Goal: Information Seeking & Learning: Learn about a topic

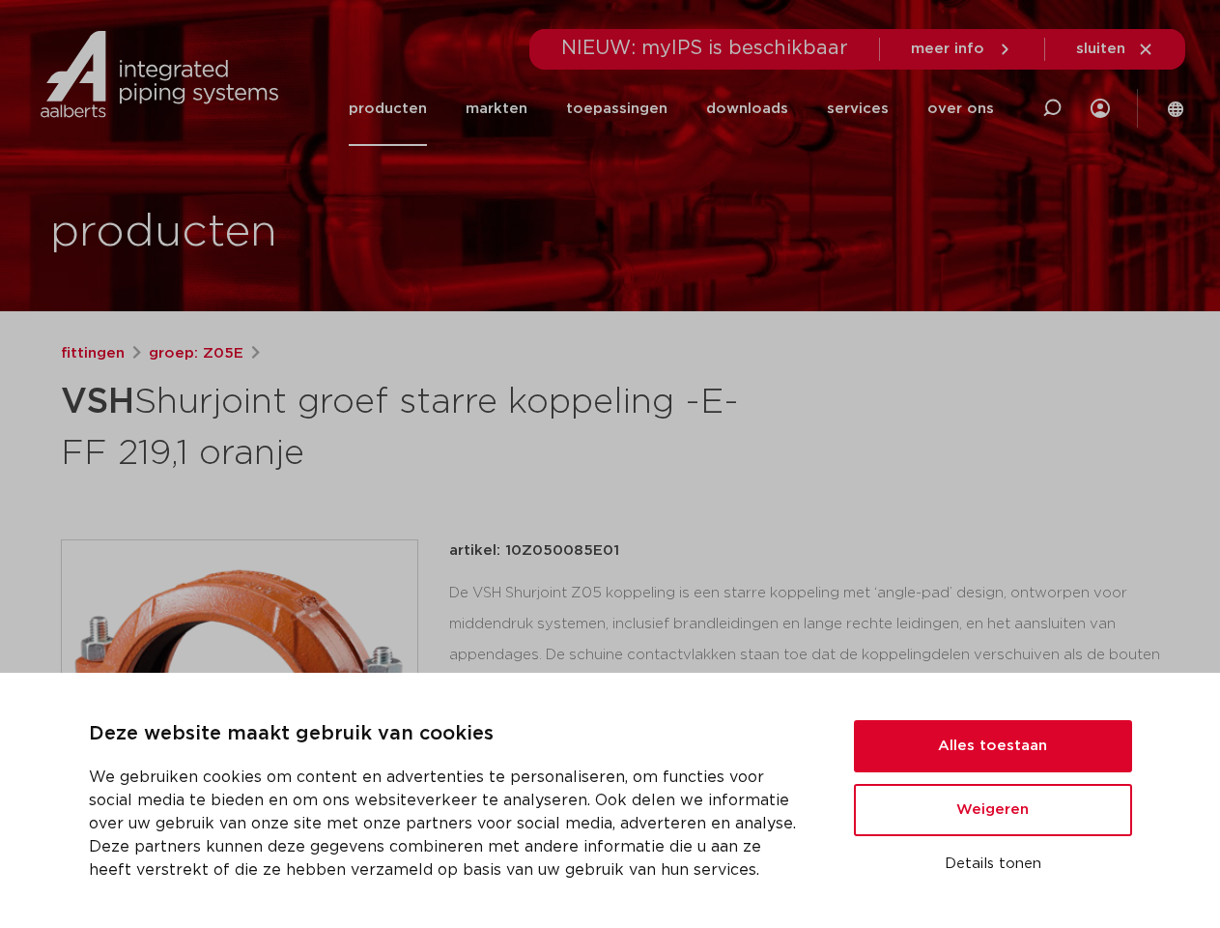
click at [610, 464] on h1 "VSH Shurjoint groef starre koppeling -E- FF 219,1 oranje" at bounding box center [424, 425] width 726 height 104
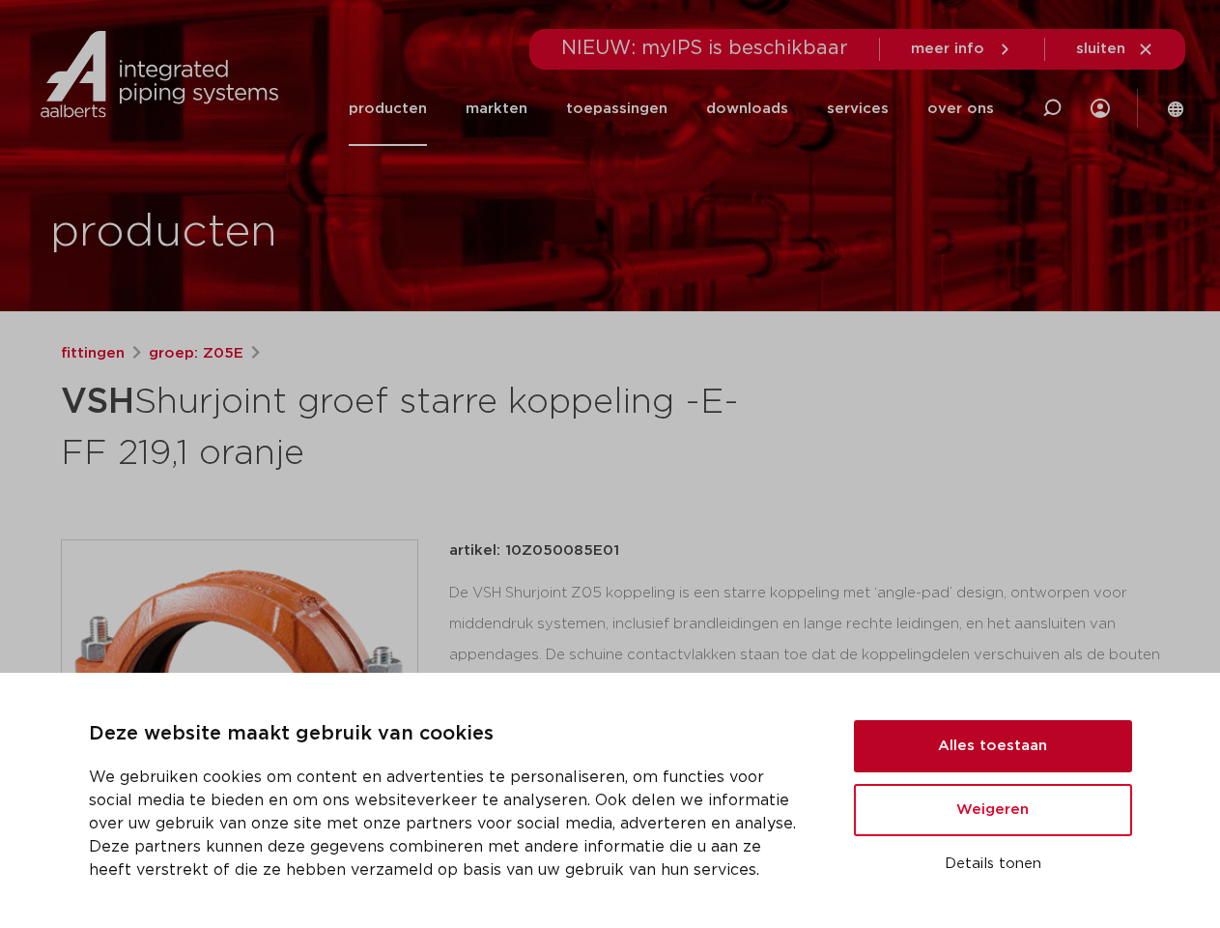
click at [993, 746] on button "Alles toestaan" at bounding box center [993, 746] width 278 height 52
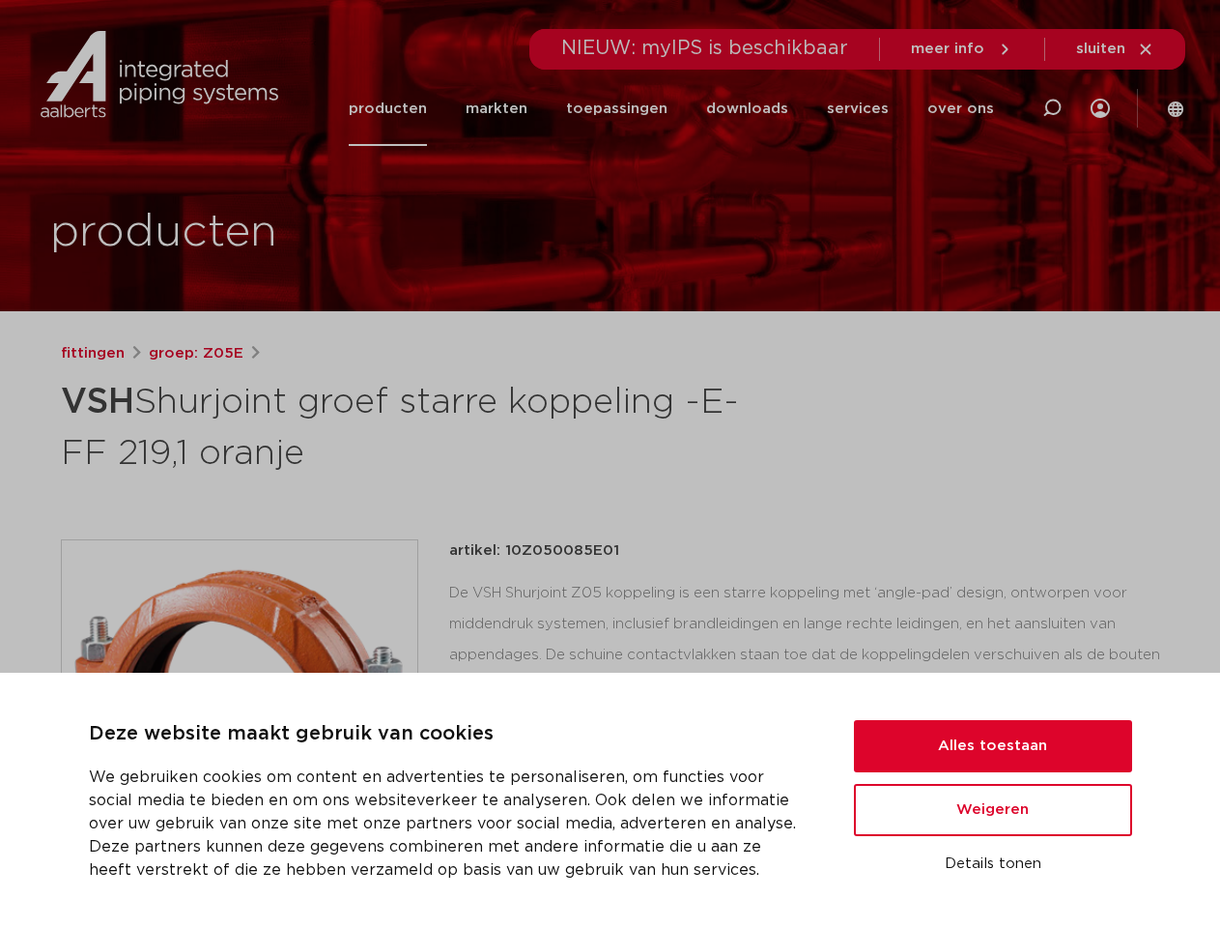
click at [993, 810] on div "artikel: 10Z050085E01 lees meer [PERSON_NAME] datasheet toevoegen aan lijst" at bounding box center [804, 717] width 711 height 357
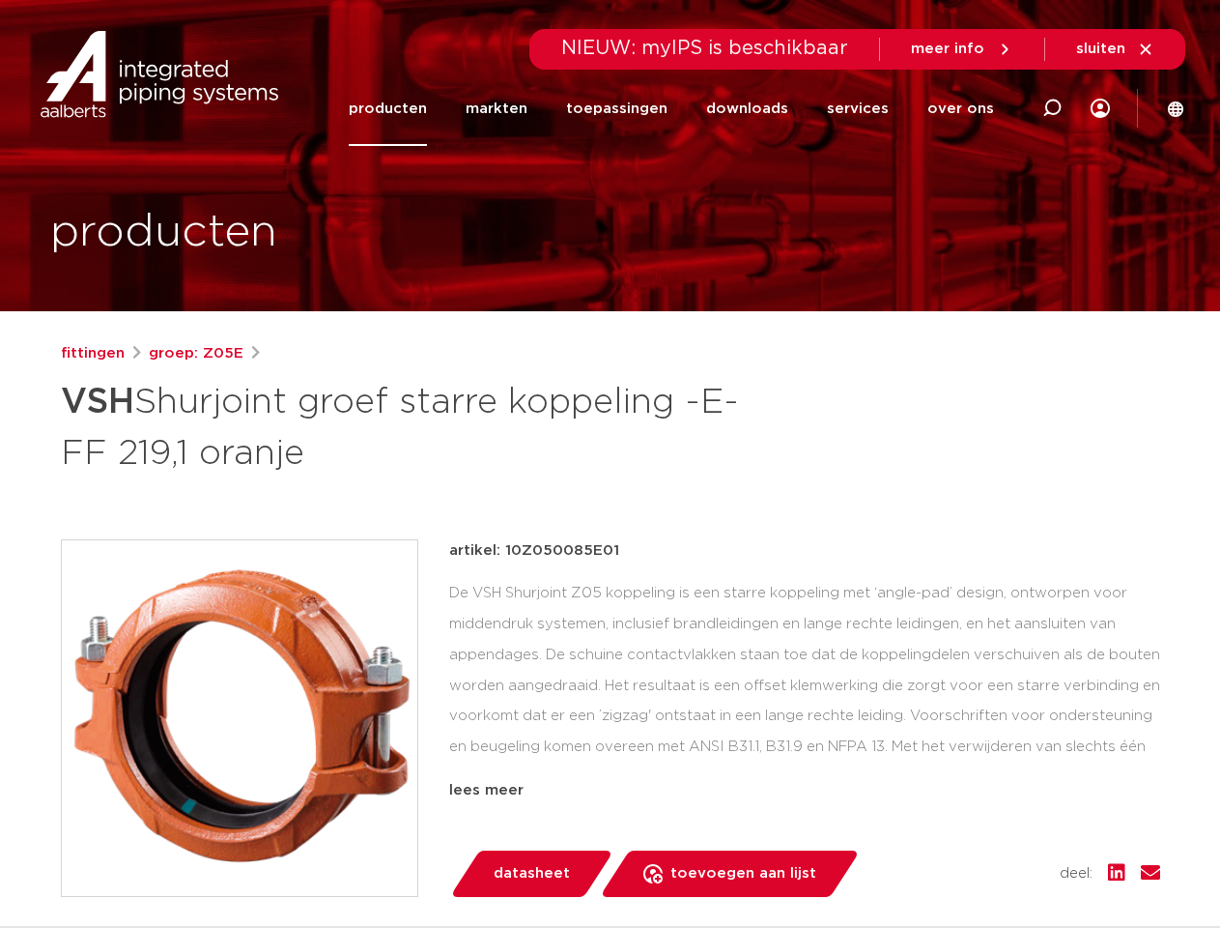
click at [993, 864] on div "datasheet toevoegen aan lijst opslaan in my IPS verwijder uit lijst deel:" at bounding box center [813, 873] width 696 height 46
click at [681, 108] on li "toepassingen" at bounding box center [617, 108] width 140 height 74
click at [1052, 108] on icon at bounding box center [1052, 108] width 23 height 23
click at [1116, 49] on span "sluiten" at bounding box center [1100, 49] width 49 height 14
